Goal: Transaction & Acquisition: Purchase product/service

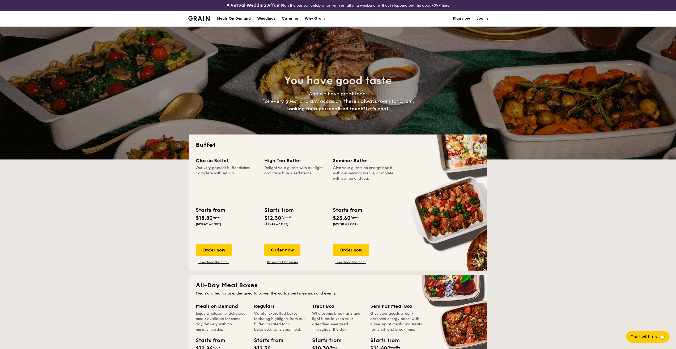
select select
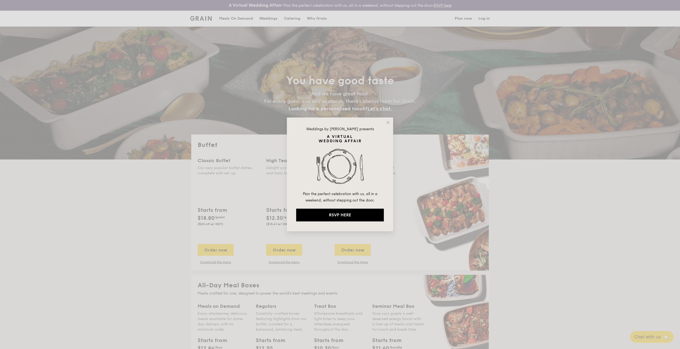
click at [385, 124] on div "Weddings by [PERSON_NAME] presents Plan the perfect celebration with us, all in…" at bounding box center [340, 174] width 106 height 114
click at [390, 123] on icon at bounding box center [388, 122] width 5 height 5
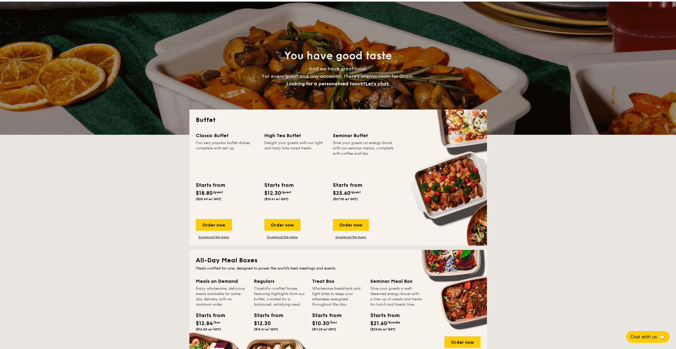
scroll to position [53, 0]
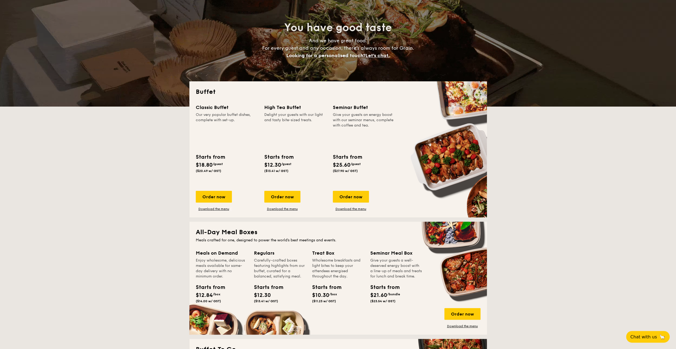
click at [196, 211] on div "Order now Download the menu" at bounding box center [214, 201] width 36 height 20
click at [196, 202] on div "Order now" at bounding box center [214, 197] width 36 height 12
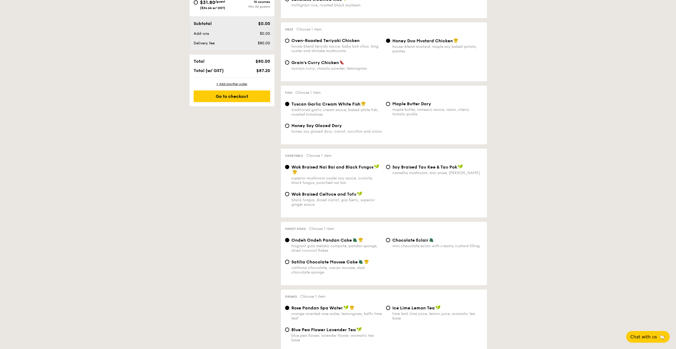
scroll to position [266, 0]
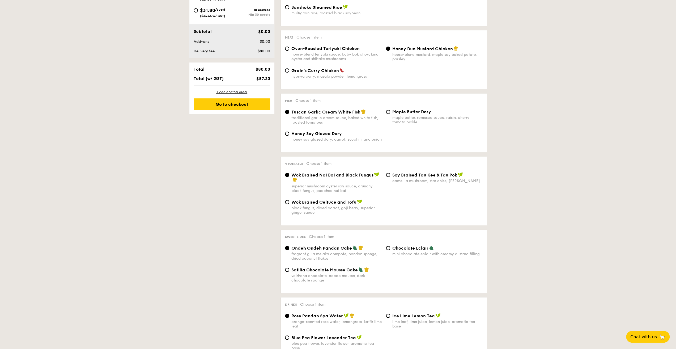
drag, startPoint x: 428, startPoint y: 178, endPoint x: 611, endPoint y: 185, distance: 183.9
click at [611, 185] on div "1 - Select menu 2 - Select items 3 - Check out Order 1 Classic Buffet $18.80 /g…" at bounding box center [338, 192] width 676 height 663
click at [315, 114] on span "Tuscan Garlic Cream White Fish" at bounding box center [325, 111] width 69 height 5
click at [289, 114] on input "Tuscan Garlic Cream White Fish traditional garlic cream sauce, baked white fish…" at bounding box center [287, 112] width 4 height 4
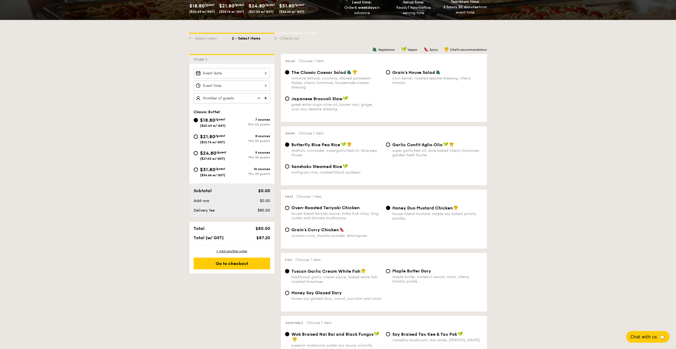
scroll to position [106, 0]
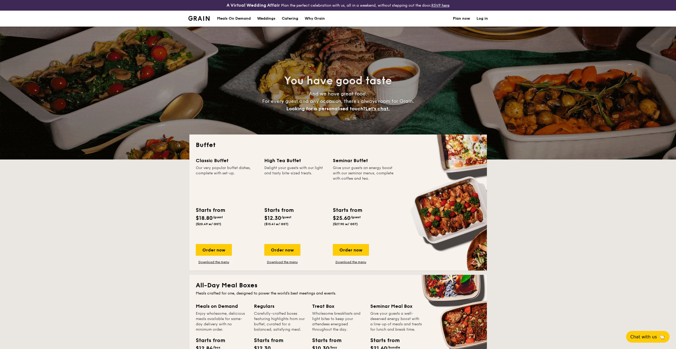
select select
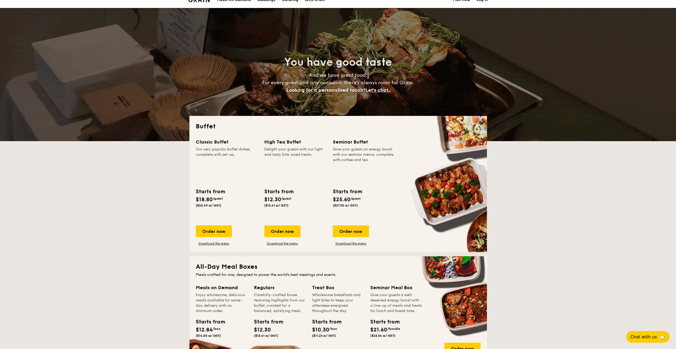
scroll to position [53, 0]
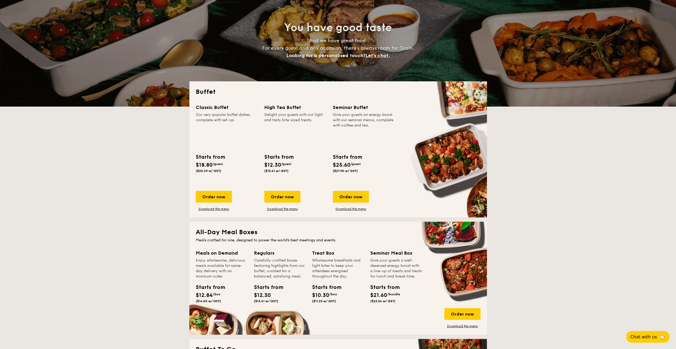
click at [333, 161] on div "Starts from" at bounding box center [347, 157] width 29 height 8
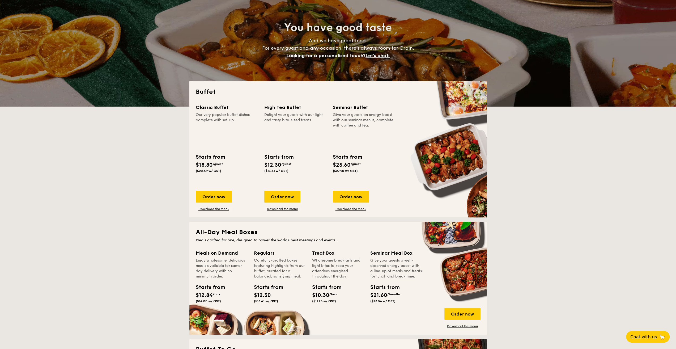
click at [333, 211] on div "Order now Download the menu" at bounding box center [351, 201] width 36 height 20
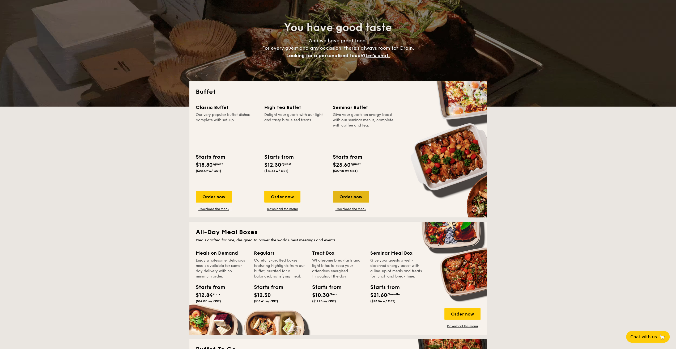
click at [333, 202] on div "Order now" at bounding box center [351, 197] width 36 height 12
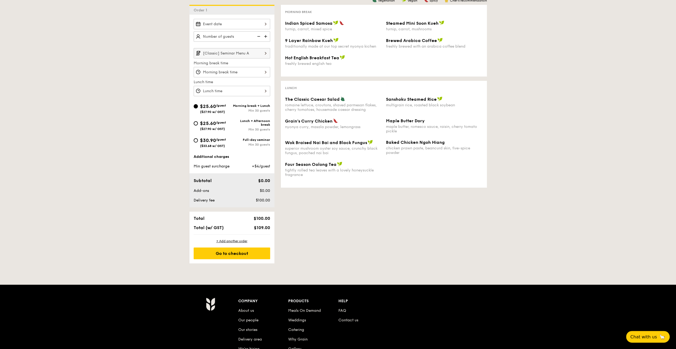
scroll to position [133, 0]
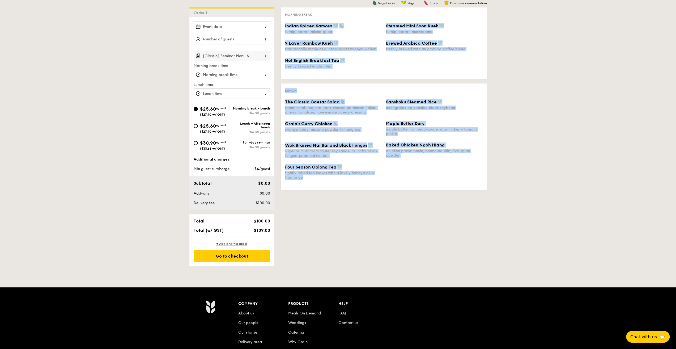
drag, startPoint x: 287, startPoint y: 44, endPoint x: 551, endPoint y: 113, distance: 272.5
click at [551, 113] on div "1 - Select menu 2 - Select items 3 - Check out Order 1 [Classic] Seminar Menu A…" at bounding box center [338, 119] width 676 height 292
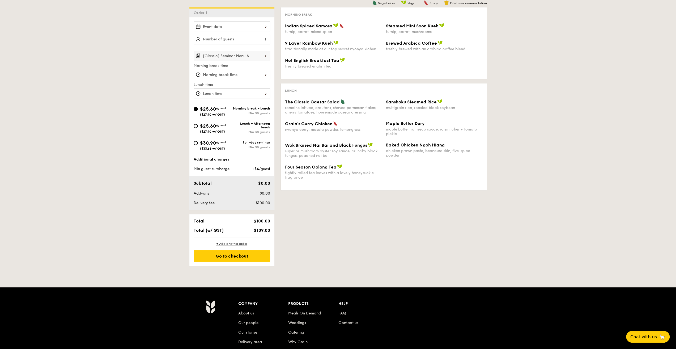
click at [551, 113] on div "1 - Select menu 2 - Select items 3 - Check out Order 1 [Classic] Seminar Menu A…" at bounding box center [338, 119] width 676 height 292
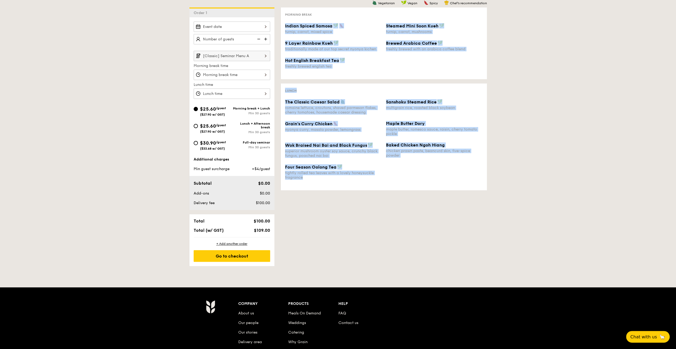
drag, startPoint x: 364, startPoint y: 51, endPoint x: 559, endPoint y: 115, distance: 205.0
click at [559, 115] on div "1 - Select menu 2 - Select items 3 - Check out Order 1 [Classic] Seminar Menu A…" at bounding box center [338, 119] width 676 height 292
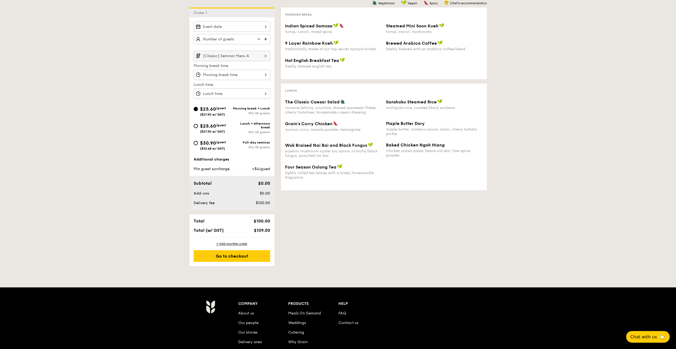
click at [559, 115] on div "1 - Select menu 2 - Select items 3 - Check out Order 1 [Classic] Seminar Menu A…" at bounding box center [338, 119] width 676 height 292
drag, startPoint x: 368, startPoint y: 208, endPoint x: 385, endPoint y: 194, distance: 22.4
select select
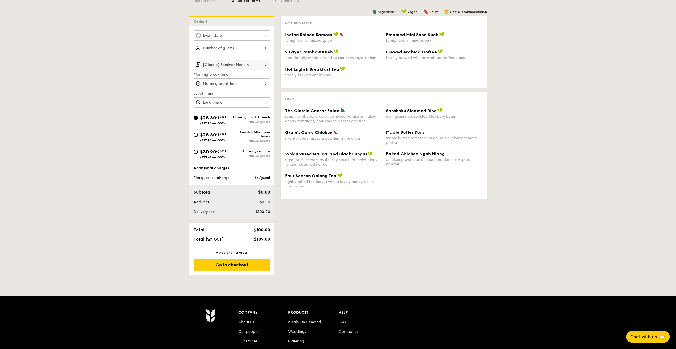
scroll to position [133, 0]
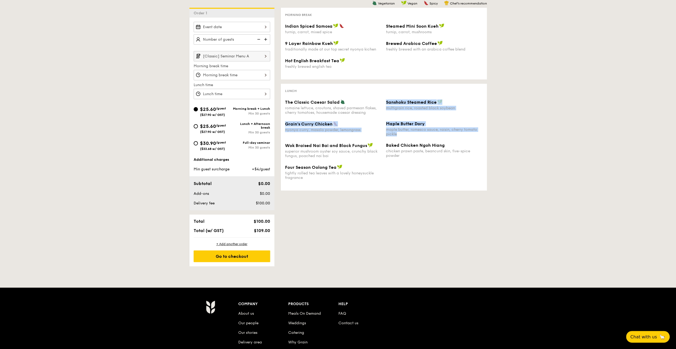
drag, startPoint x: 274, startPoint y: 165, endPoint x: 391, endPoint y: 189, distance: 120.3
click at [391, 186] on div "The Classic Caesar Salad romaine lettuce, croutons, shaved parmesan flakes, che…" at bounding box center [384, 142] width 198 height 87
click at [452, 258] on div "1 - Select menu 2 - Select items 3 - Check out Order 1 [Classic] Seminar Menu A…" at bounding box center [338, 120] width 306 height 292
drag, startPoint x: 248, startPoint y: 185, endPoint x: 329, endPoint y: 202, distance: 83.5
click at [328, 186] on div "The Classic Caesar Salad romaine lettuce, croutons, shaved parmesan flakes, che…" at bounding box center [384, 142] width 198 height 87
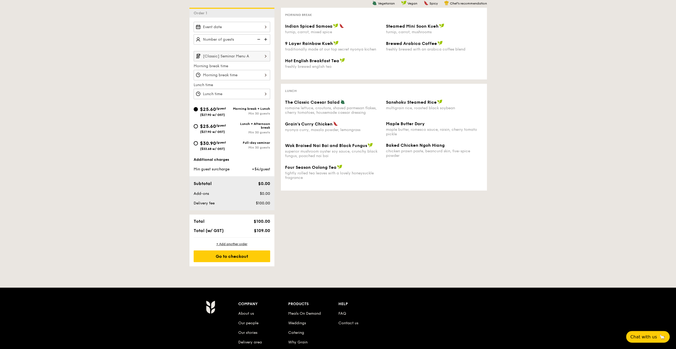
click at [396, 190] on div "Lunch The Classic Caesar Salad romaine lettuce, croutons, shaved parmesan flake…" at bounding box center [384, 137] width 206 height 107
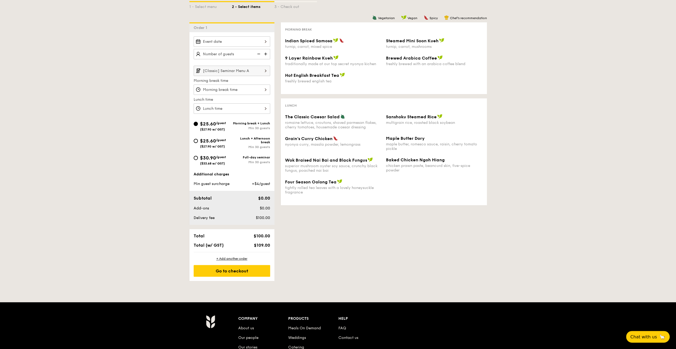
scroll to position [106, 0]
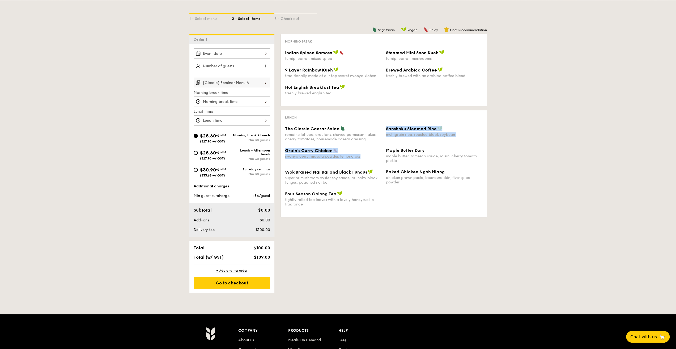
drag, startPoint x: 263, startPoint y: 194, endPoint x: 358, endPoint y: 208, distance: 96.1
click at [358, 208] on div "The Classic Caesar Salad romaine lettuce, croutons, shaved parmesan flakes, che…" at bounding box center [384, 169] width 198 height 87
click at [358, 159] on div "nyonya curry, masala powder, lemongrass" at bounding box center [333, 156] width 97 height 5
drag, startPoint x: 257, startPoint y: 168, endPoint x: 351, endPoint y: 183, distance: 94.9
click at [351, 183] on div "Lunch The Classic Caesar Salad romaine lettuce, croutons, shaved parmesan flake…" at bounding box center [384, 163] width 206 height 107
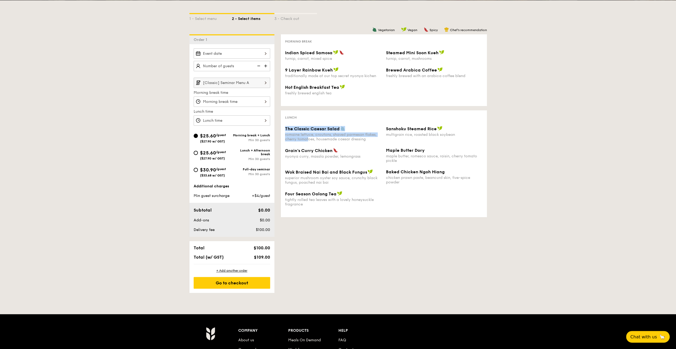
click at [351, 141] on div "romaine lettuce, croutons, shaved parmesan flakes, cherry tomatoes, housemade c…" at bounding box center [333, 136] width 97 height 9
drag, startPoint x: 244, startPoint y: 166, endPoint x: 373, endPoint y: 199, distance: 133.3
click at [373, 199] on div "Lunch The Classic Caesar Salad romaine lettuce, croutons, shaved parmesan flake…" at bounding box center [384, 163] width 206 height 107
click at [373, 153] on div "Grain's Curry Chicken" at bounding box center [333, 150] width 97 height 5
drag, startPoint x: 373, startPoint y: 215, endPoint x: 409, endPoint y: 172, distance: 56.4
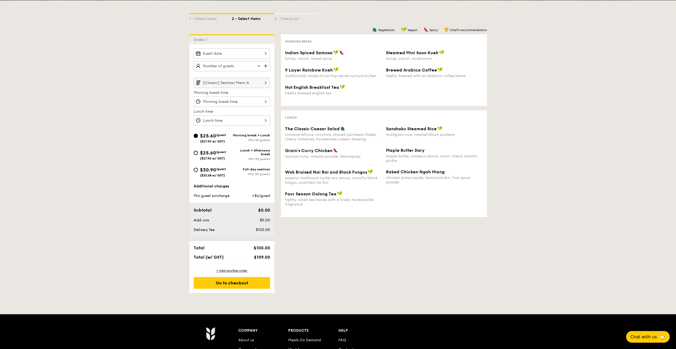
select select
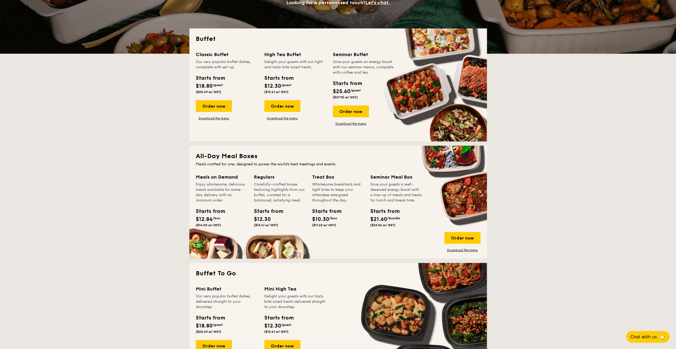
scroll to position [82, 0]
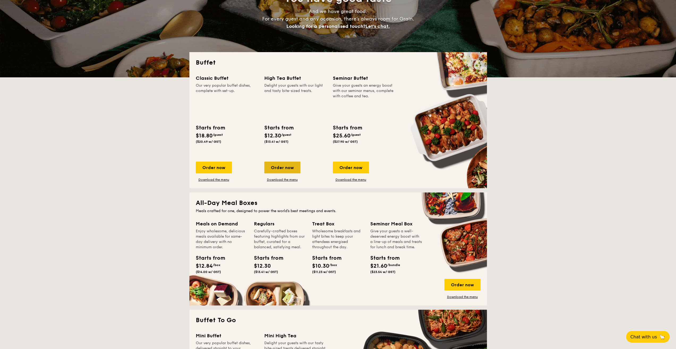
click at [264, 173] on div "Order now" at bounding box center [282, 167] width 36 height 12
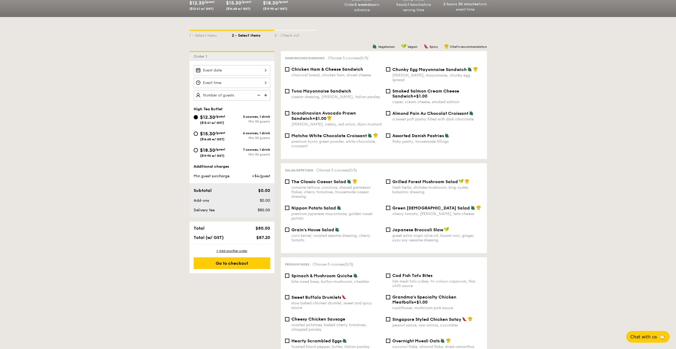
scroll to position [186, 0]
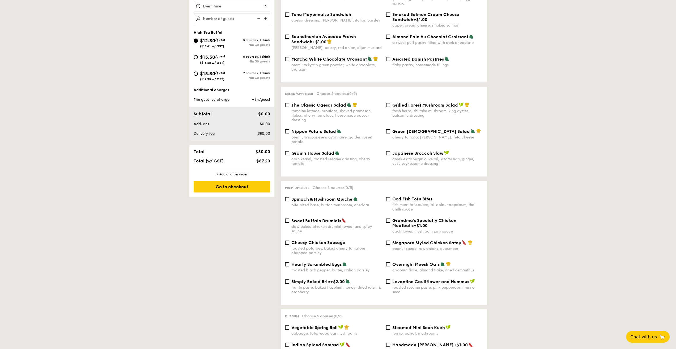
drag, startPoint x: 340, startPoint y: 146, endPoint x: 343, endPoint y: 145, distance: 2.9
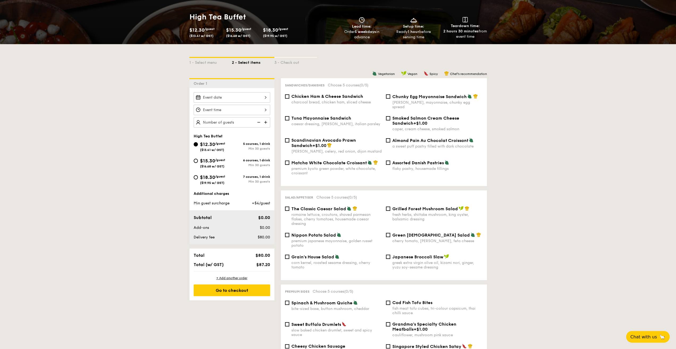
scroll to position [97, 0]
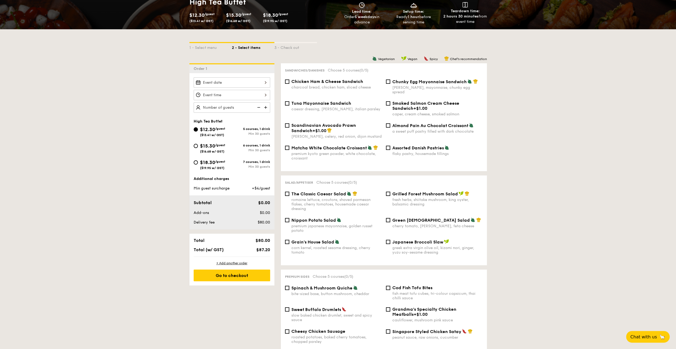
select select
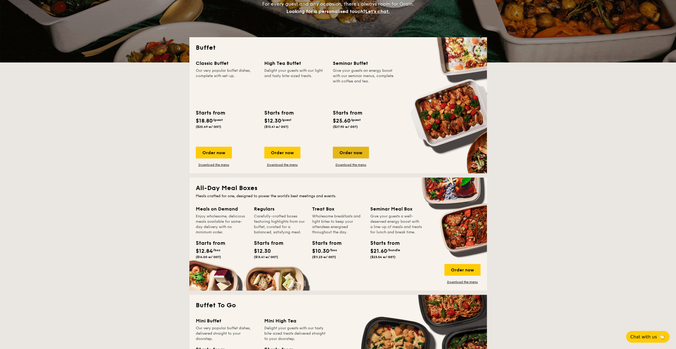
click at [333, 158] on div "Order now" at bounding box center [351, 153] width 36 height 12
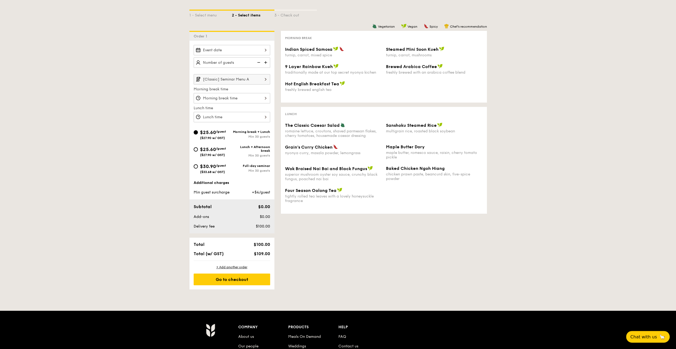
scroll to position [80, 0]
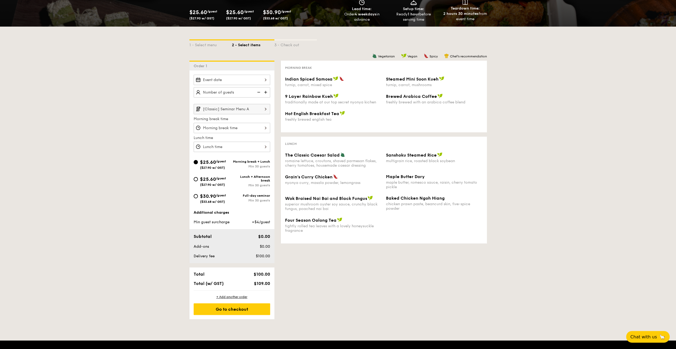
drag, startPoint x: 415, startPoint y: 86, endPoint x: 410, endPoint y: 88, distance: 5.4
select select
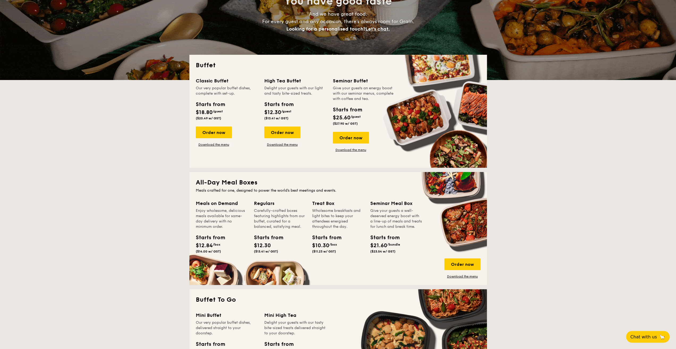
scroll to position [112, 0]
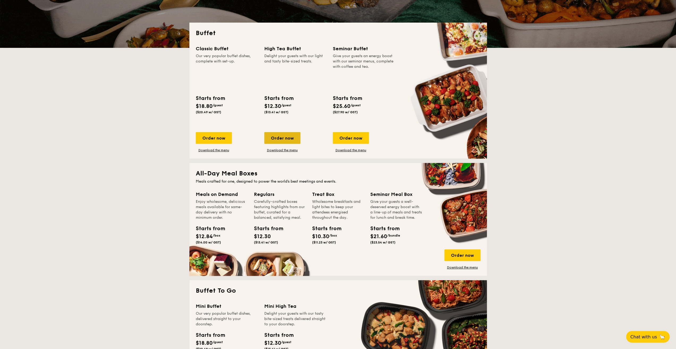
click at [264, 144] on div "Order now" at bounding box center [282, 138] width 36 height 12
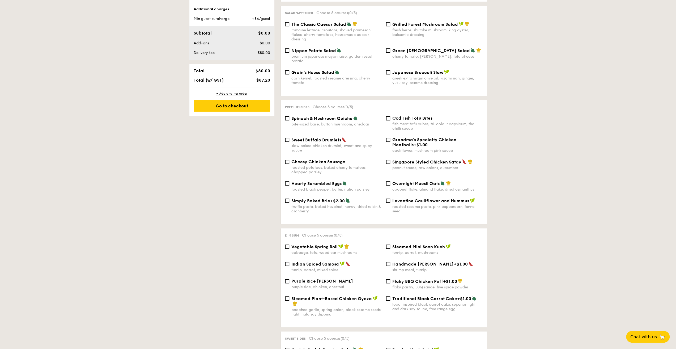
scroll to position [266, 0]
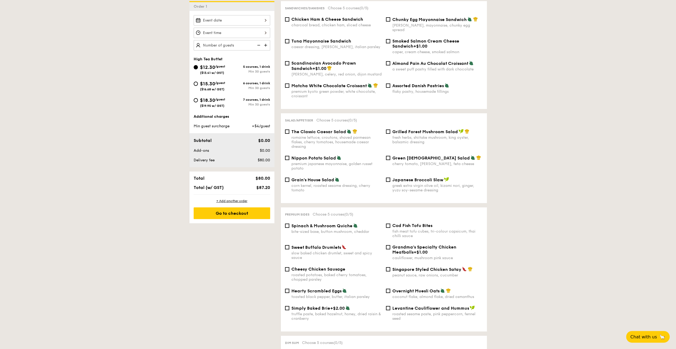
drag, startPoint x: 319, startPoint y: 177, endPoint x: 333, endPoint y: 175, distance: 13.9
select select
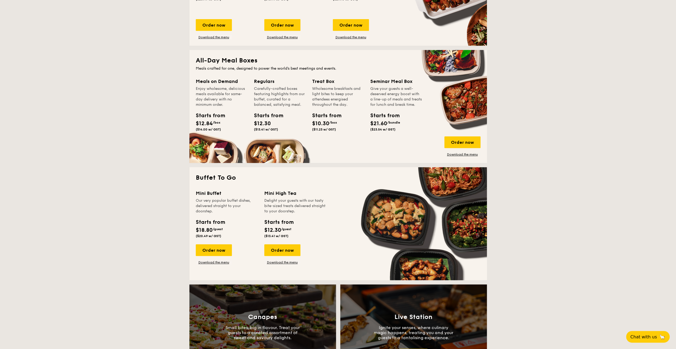
scroll to position [286, 0]
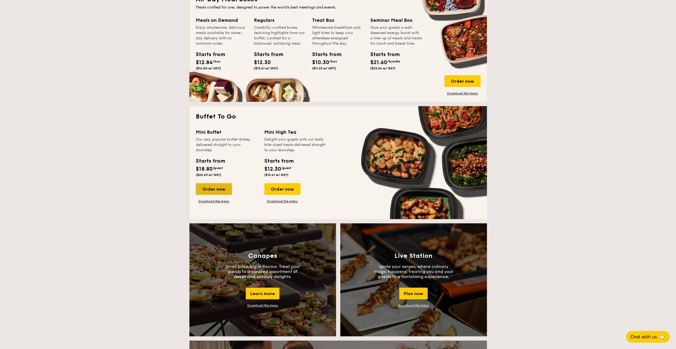
click at [196, 195] on div "Order now" at bounding box center [214, 189] width 36 height 12
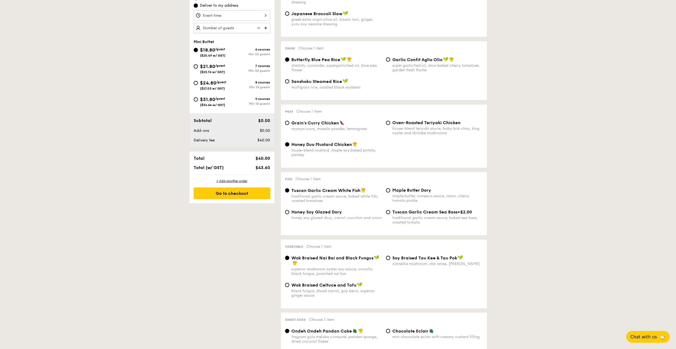
scroll to position [133, 0]
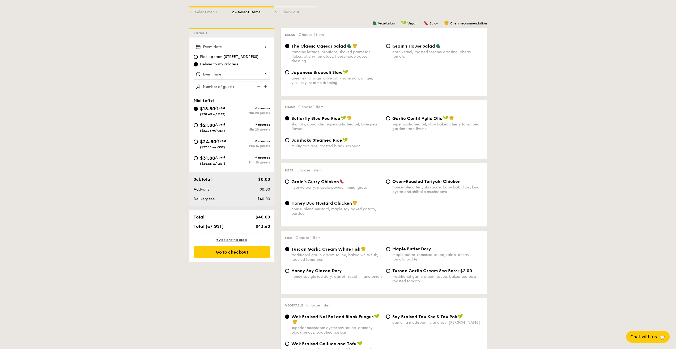
click at [415, 121] on span "Garlic Confit Aglio Olio" at bounding box center [417, 118] width 50 height 5
click at [390, 120] on input "Garlic Confit Aglio Olio super garlicfied oil, slow baked cherry tomatoes, gard…" at bounding box center [388, 118] width 4 height 4
radio input "true"
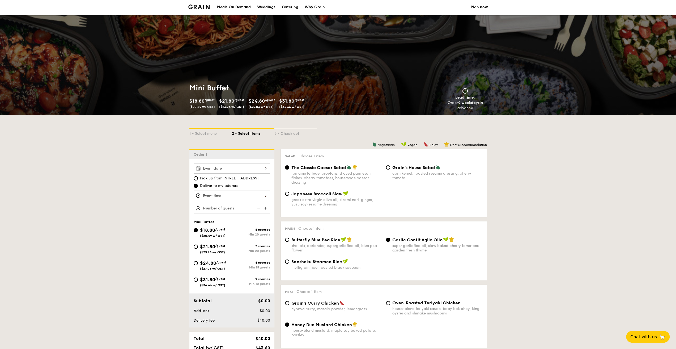
scroll to position [0, 0]
